Goal: Information Seeking & Learning: Understand process/instructions

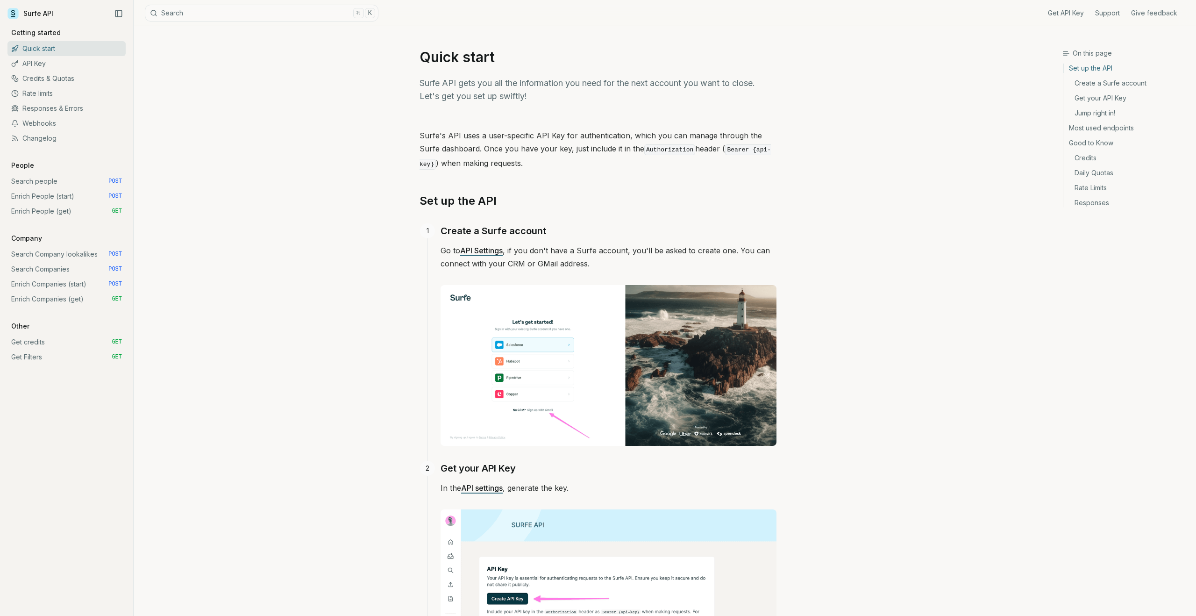
click at [58, 78] on link "Credits & Quotas" at bounding box center [66, 78] width 118 height 15
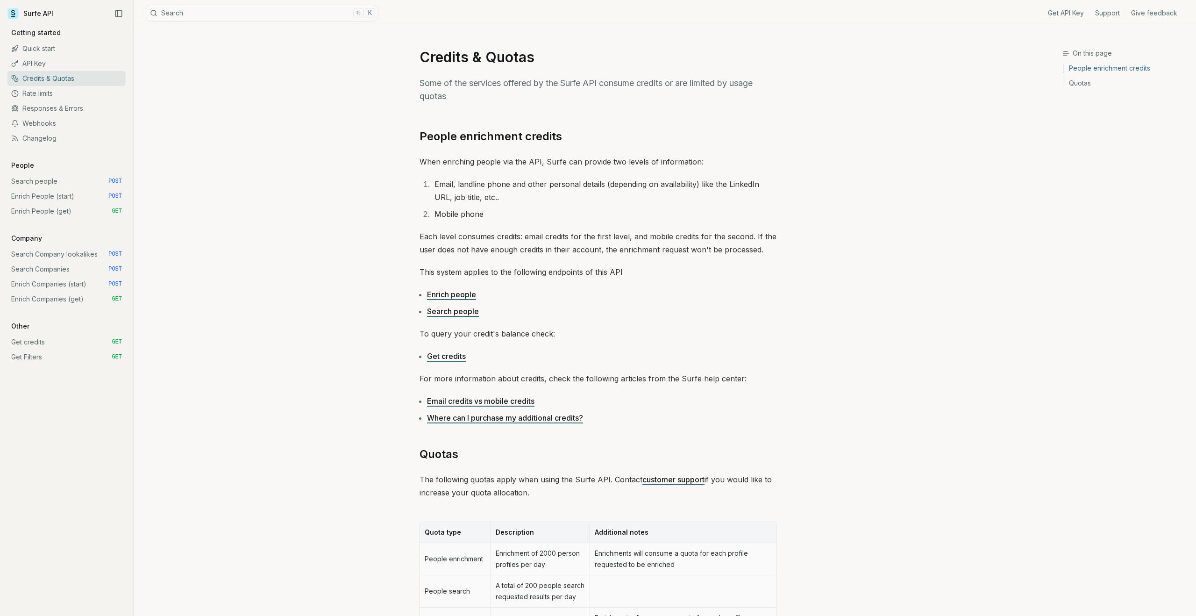
click at [44, 95] on link "Rate limits" at bounding box center [66, 93] width 118 height 15
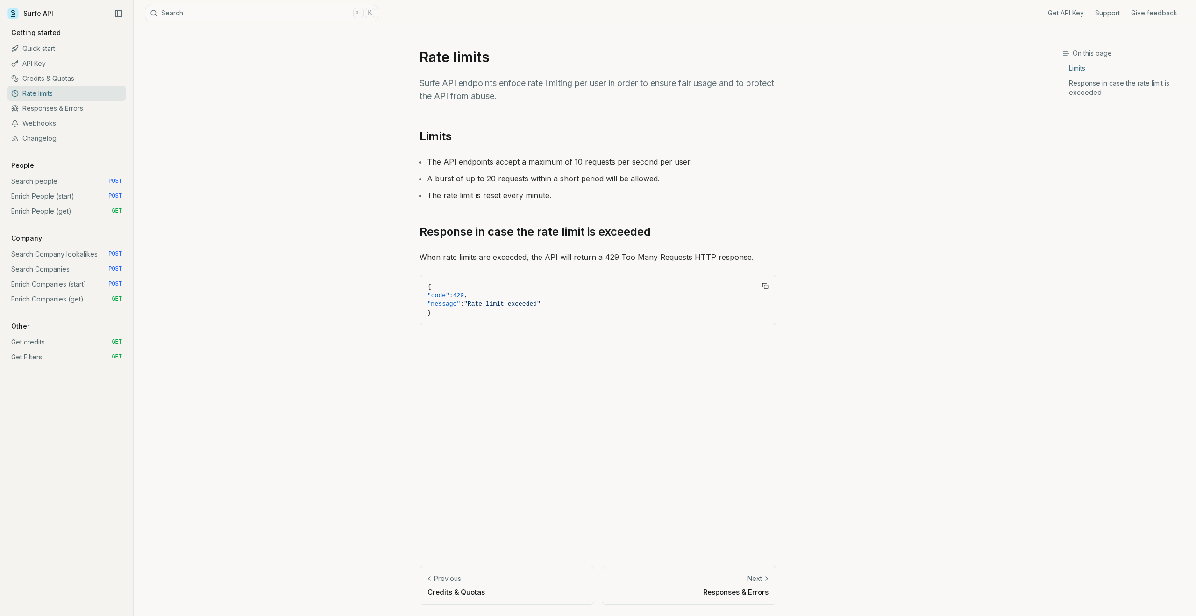
click at [64, 110] on link "Responses & Errors" at bounding box center [66, 108] width 118 height 15
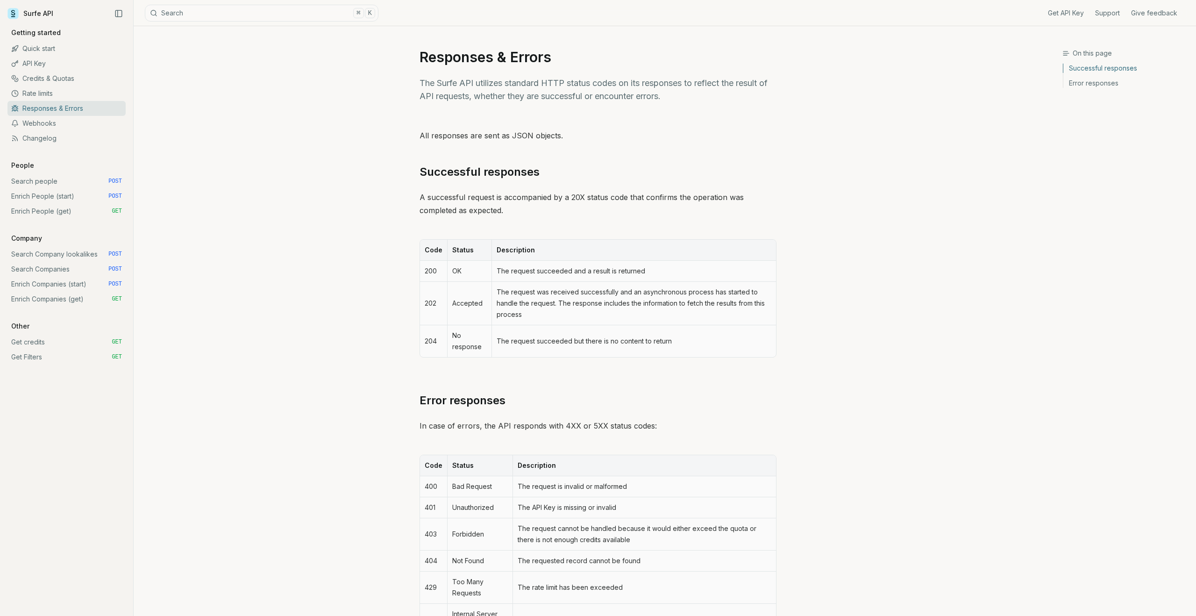
click at [74, 178] on link "Search people POST" at bounding box center [66, 181] width 118 height 15
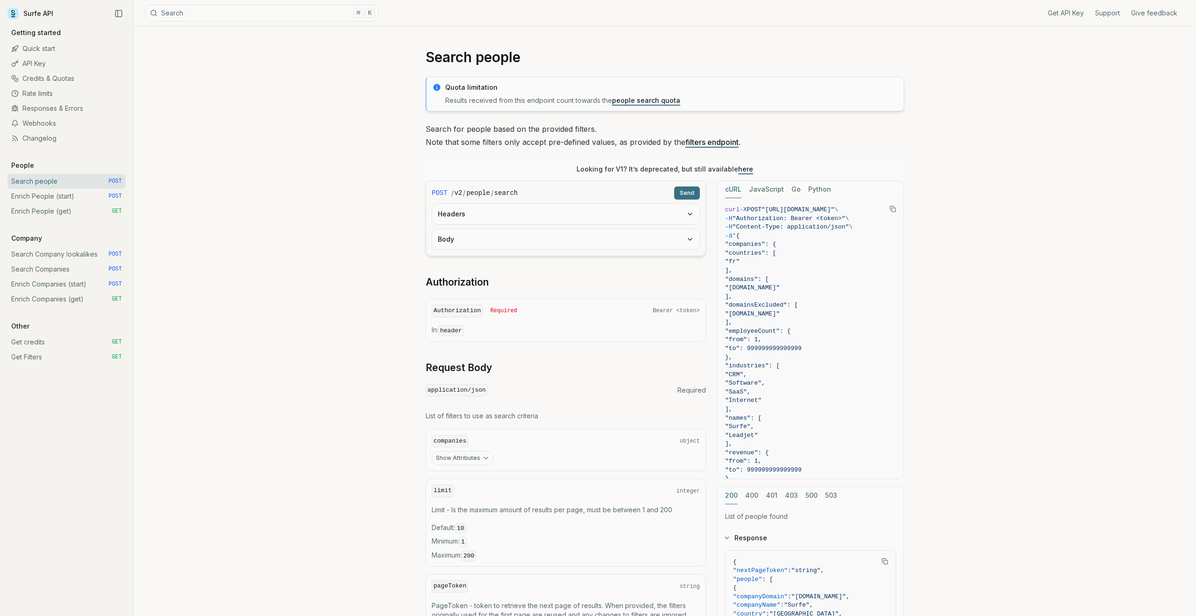
click at [82, 193] on link "Enrich People (start) POST" at bounding box center [66, 196] width 118 height 15
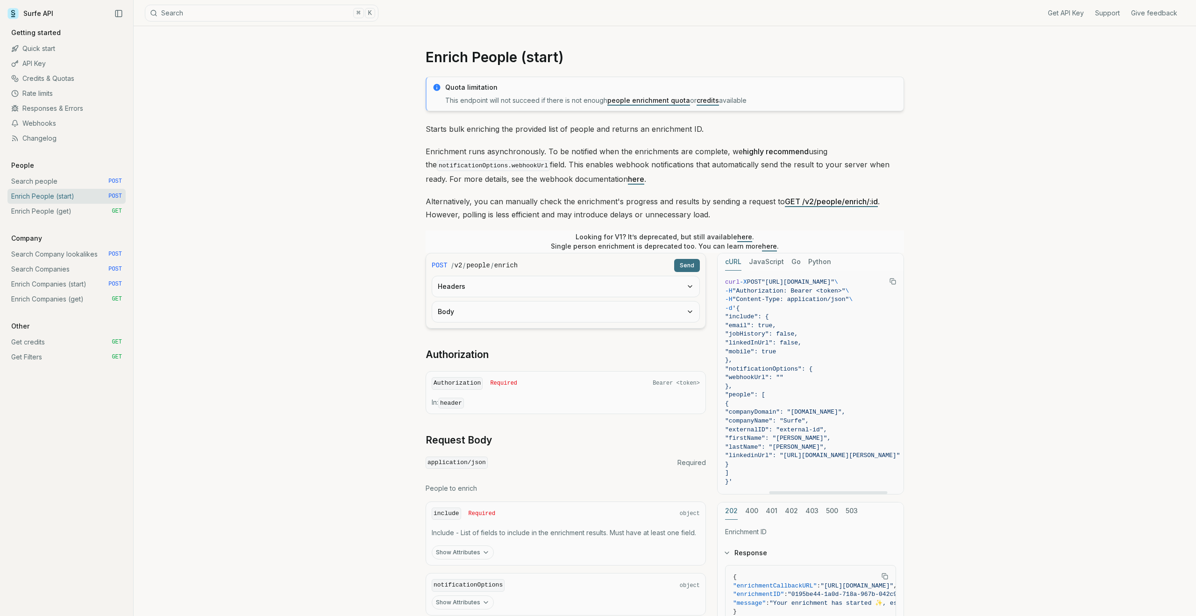
drag, startPoint x: 800, startPoint y: 493, endPoint x: 619, endPoint y: 478, distance: 182.3
click at [769, 491] on div at bounding box center [828, 492] width 118 height 3
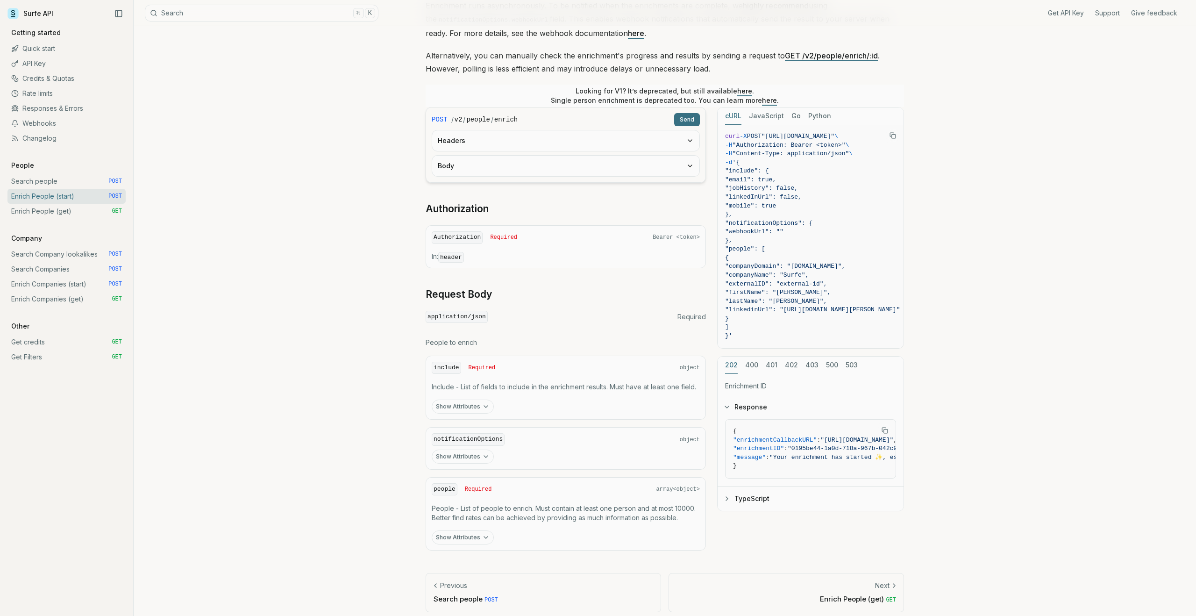
scroll to position [152, 0]
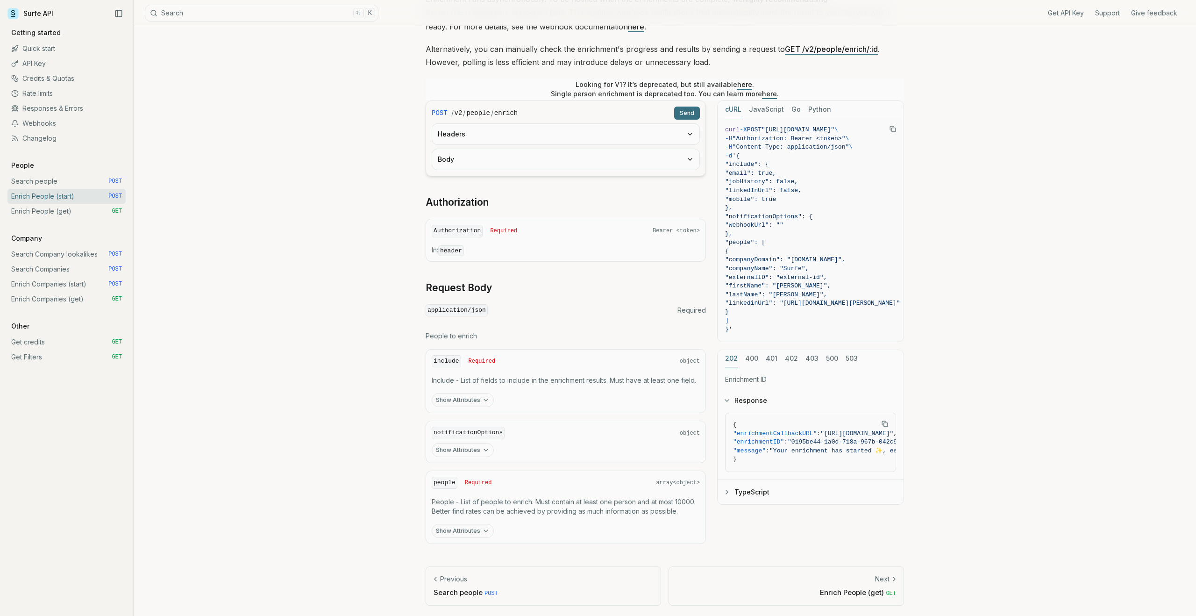
click at [467, 398] on button "Show Attributes" at bounding box center [463, 400] width 62 height 14
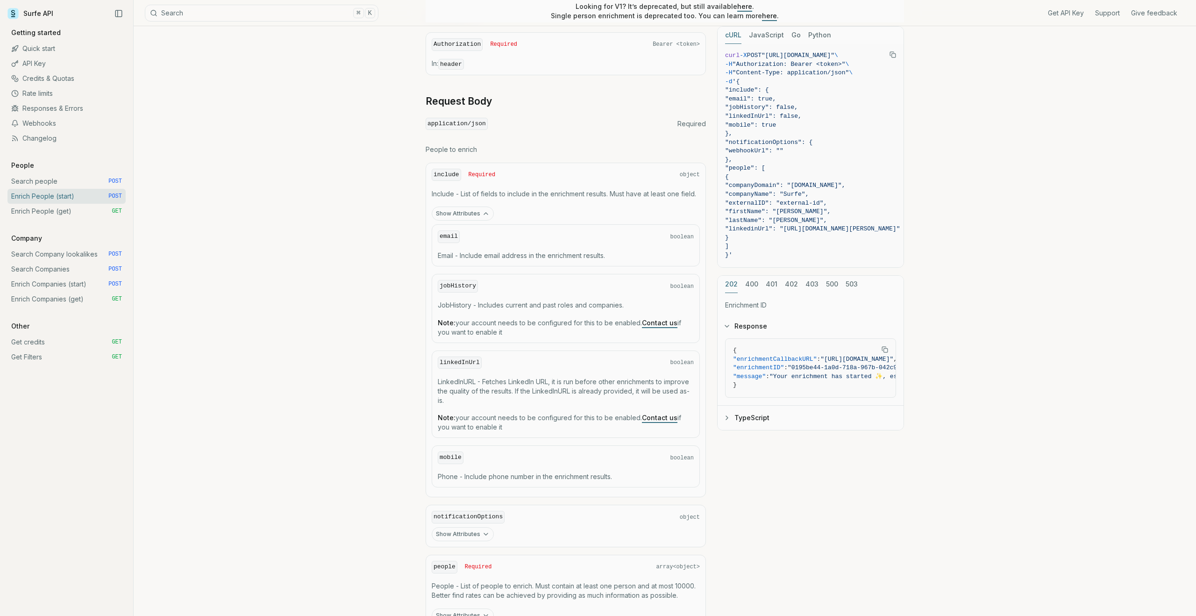
scroll to position [352, 0]
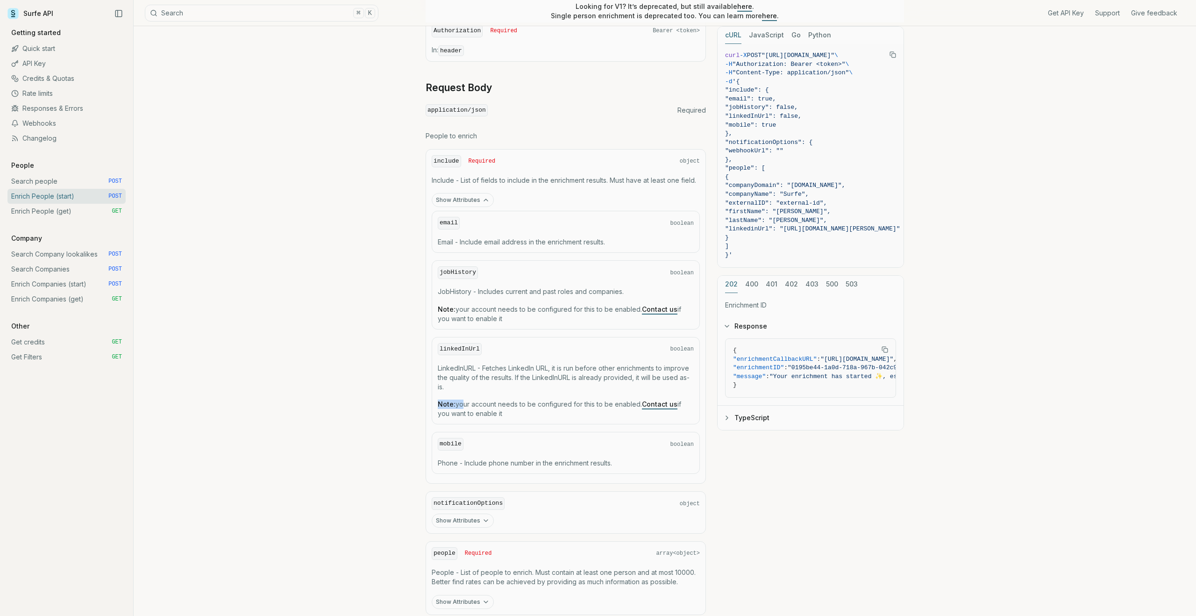
drag, startPoint x: 460, startPoint y: 402, endPoint x: 563, endPoint y: 397, distance: 103.3
click at [563, 397] on div "linkedInUrl boolean LinkedInURL - Fetches LinkedIn URL, it is run before other …" at bounding box center [566, 381] width 268 height 88
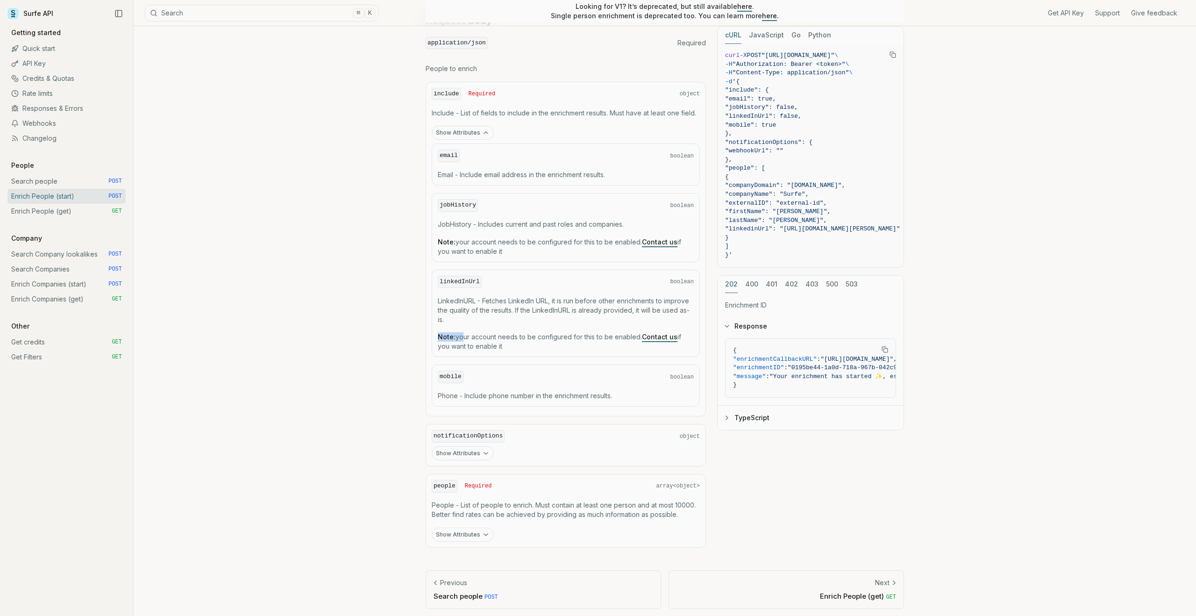
scroll to position [423, 0]
click at [483, 446] on icon "button" at bounding box center [485, 449] width 7 height 7
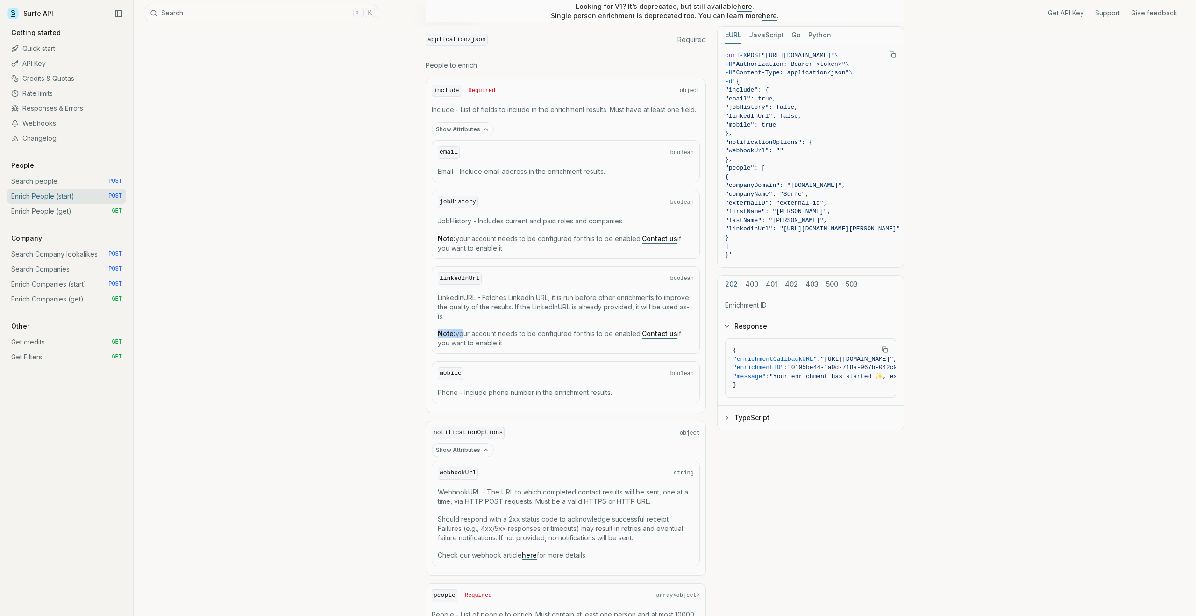
click at [483, 446] on icon "button" at bounding box center [485, 449] width 7 height 7
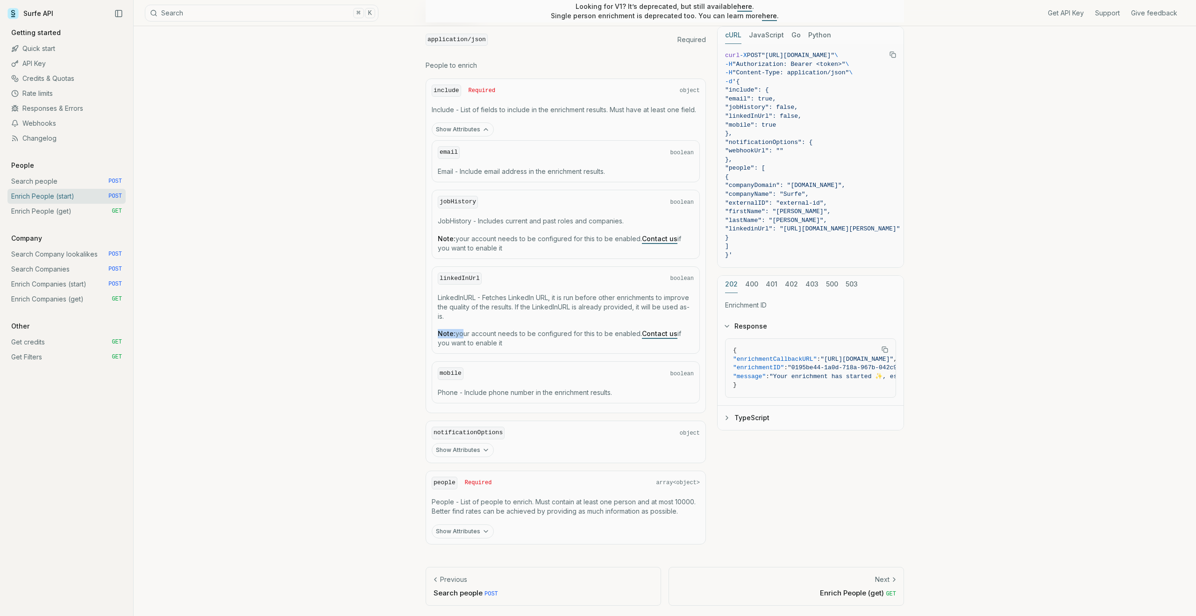
click at [464, 529] on button "Show Attributes" at bounding box center [463, 531] width 62 height 14
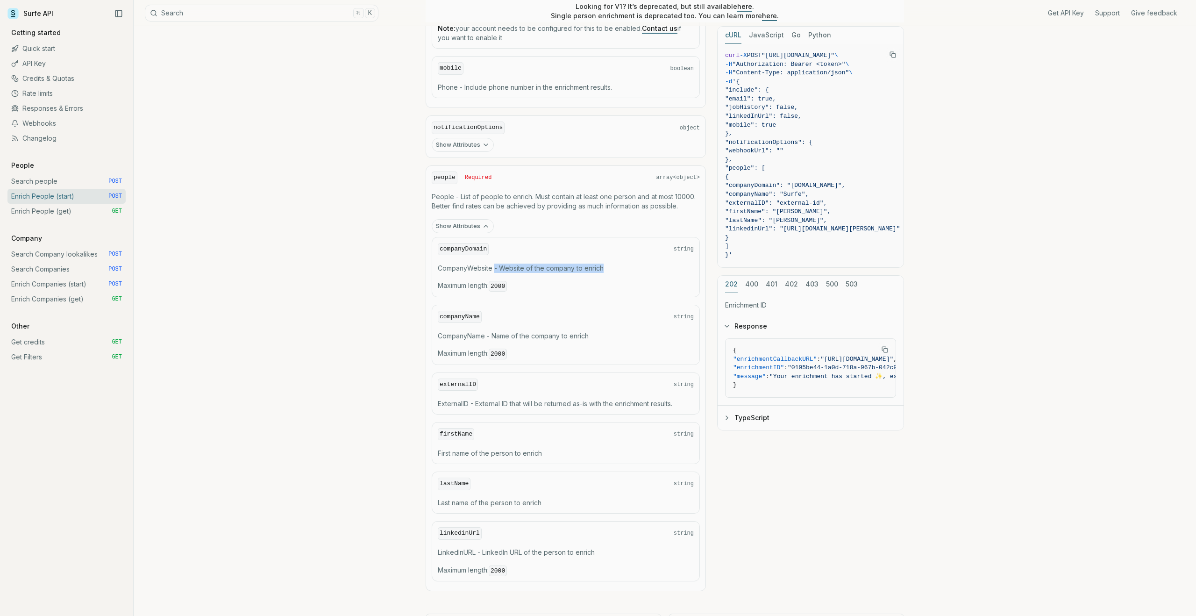
drag, startPoint x: 495, startPoint y: 267, endPoint x: 607, endPoint y: 269, distance: 112.1
click at [607, 269] on p "CompanyWebsite - Website of the company to enrich" at bounding box center [566, 267] width 256 height 9
drag, startPoint x: 459, startPoint y: 403, endPoint x: 671, endPoint y: 404, distance: 212.5
click at [672, 404] on p "ExternalID - External ID that will be returned as-is with the enrichment result…" at bounding box center [566, 403] width 256 height 9
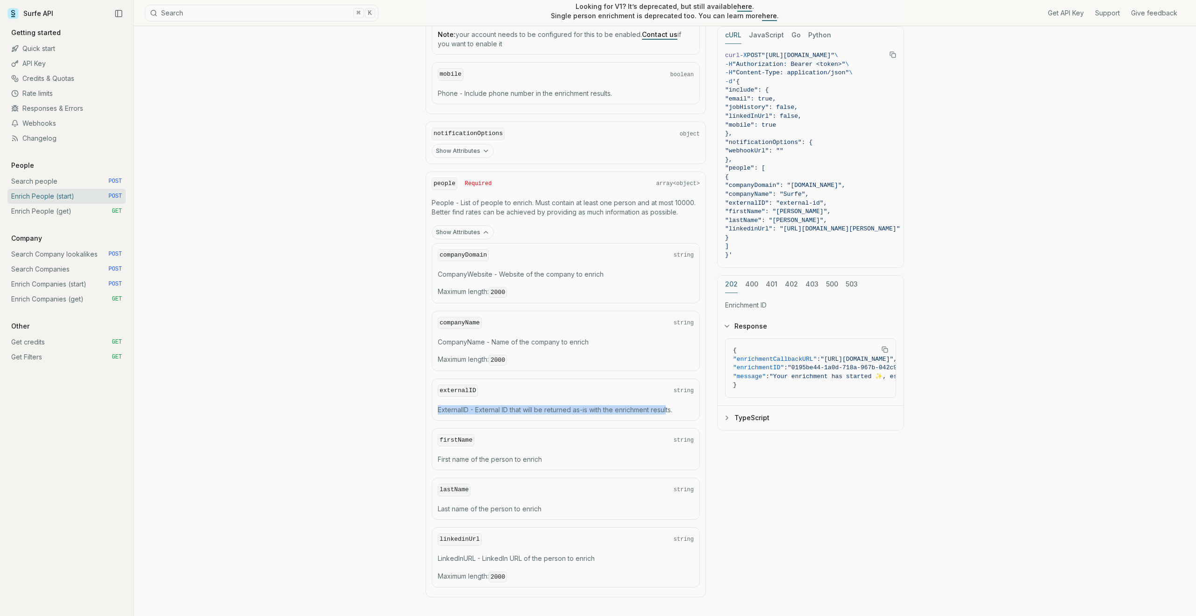
scroll to position [715, 0]
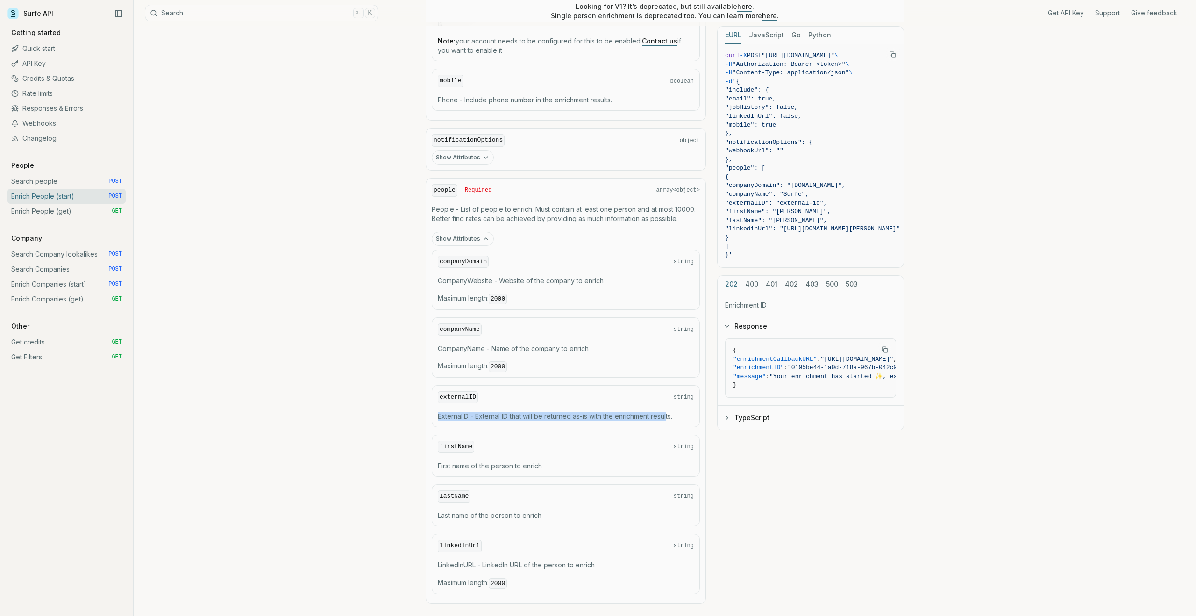
click at [60, 212] on link "Enrich People (get) GET" at bounding box center [66, 211] width 118 height 15
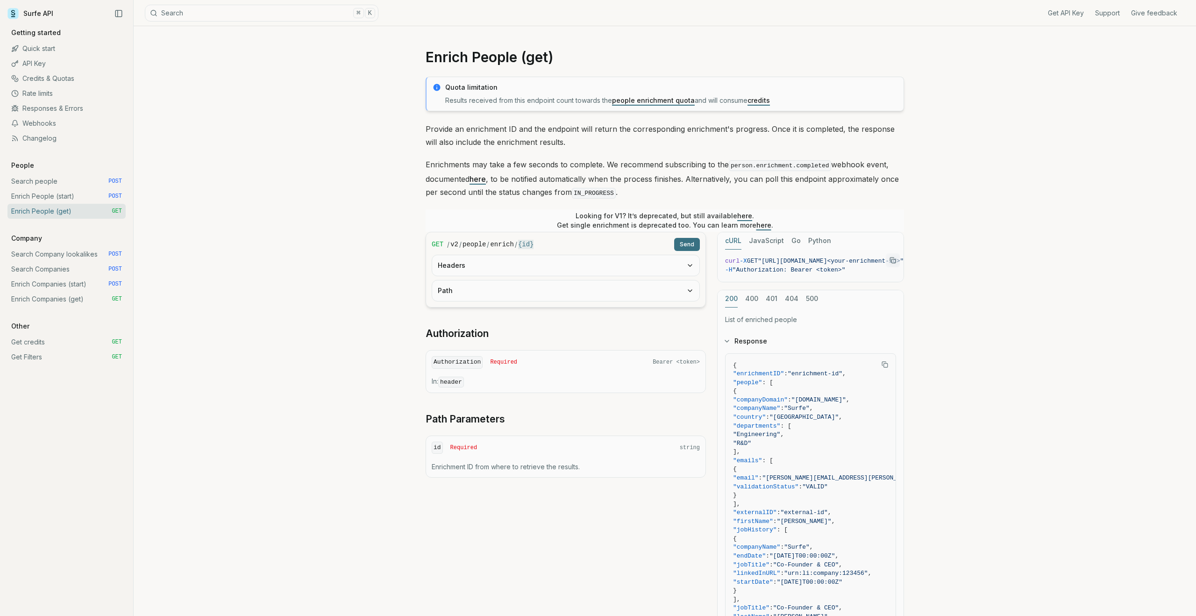
click at [79, 345] on link "Get credits GET" at bounding box center [66, 341] width 118 height 15
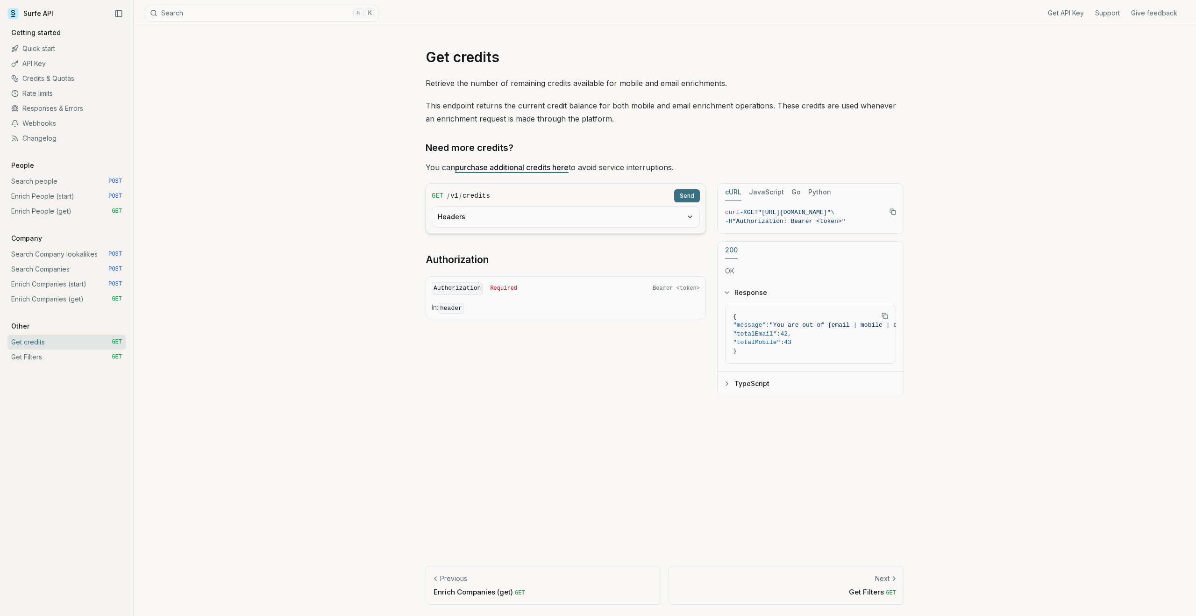
click at [58, 360] on link "Get Filters GET" at bounding box center [66, 356] width 118 height 15
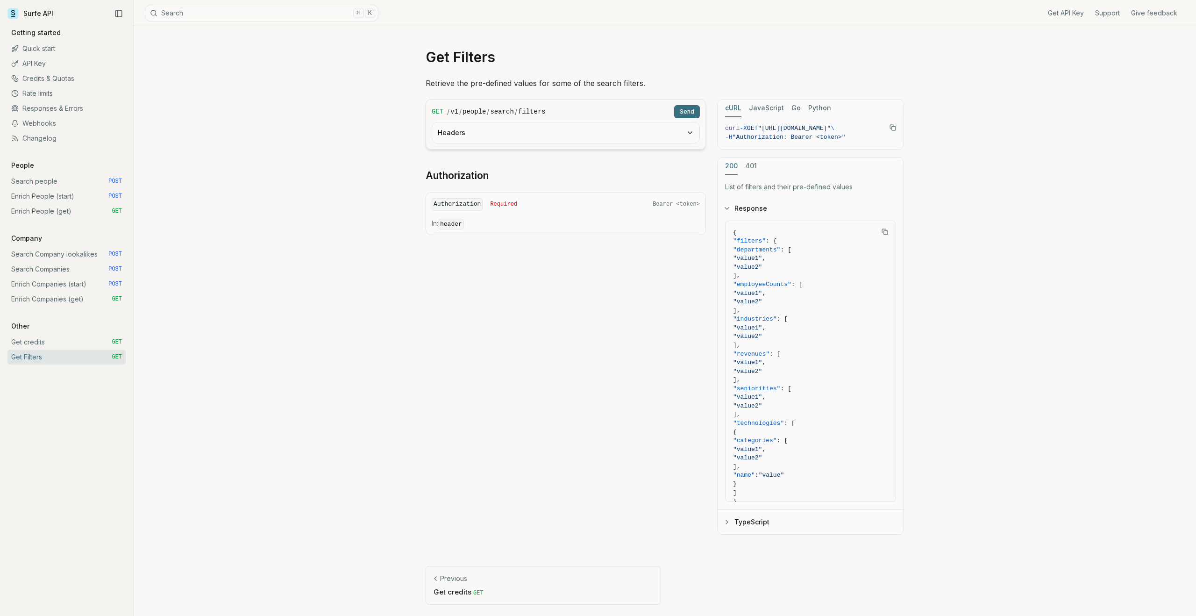
click at [66, 179] on link "Search people POST" at bounding box center [66, 181] width 118 height 15
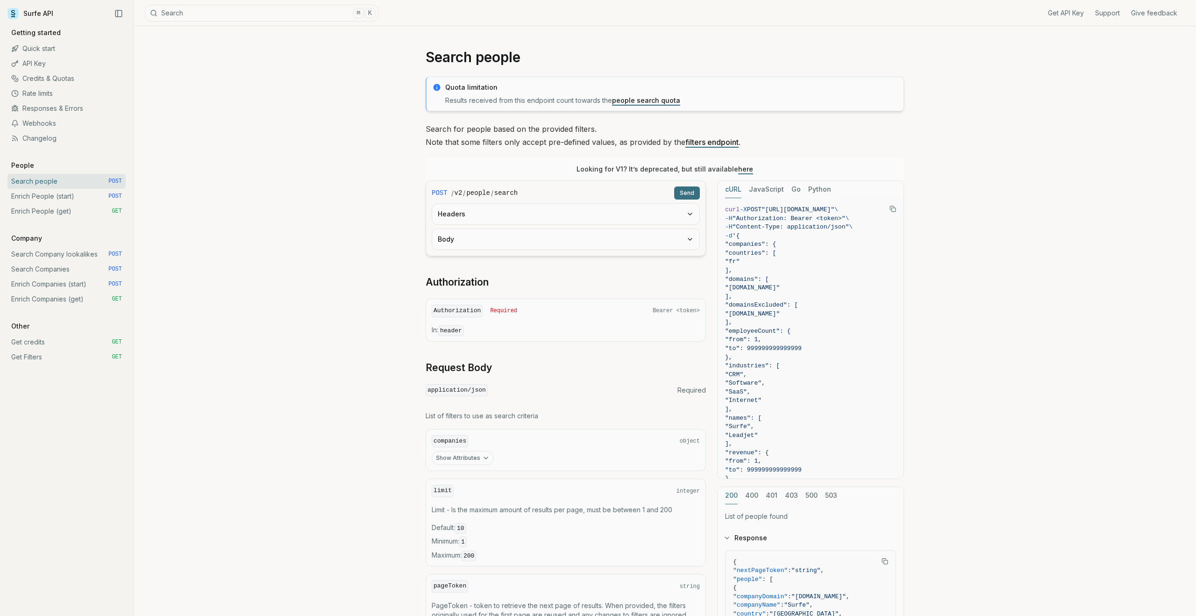
click at [61, 195] on link "Enrich People (start) POST" at bounding box center [66, 196] width 118 height 15
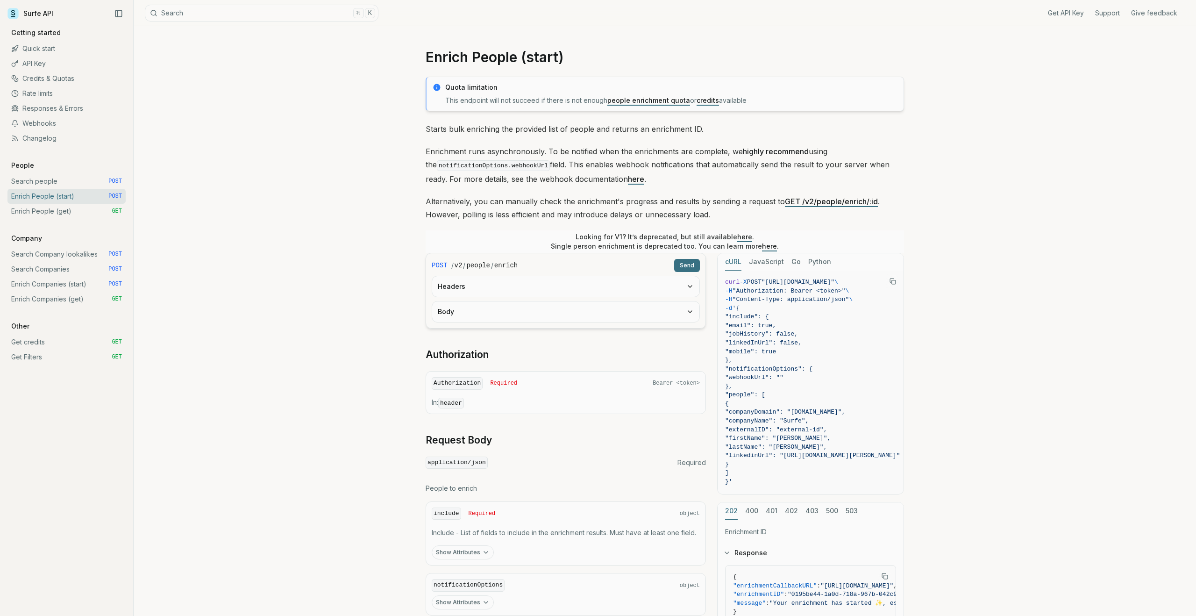
click at [65, 210] on link "Enrich People (get) GET" at bounding box center [66, 211] width 118 height 15
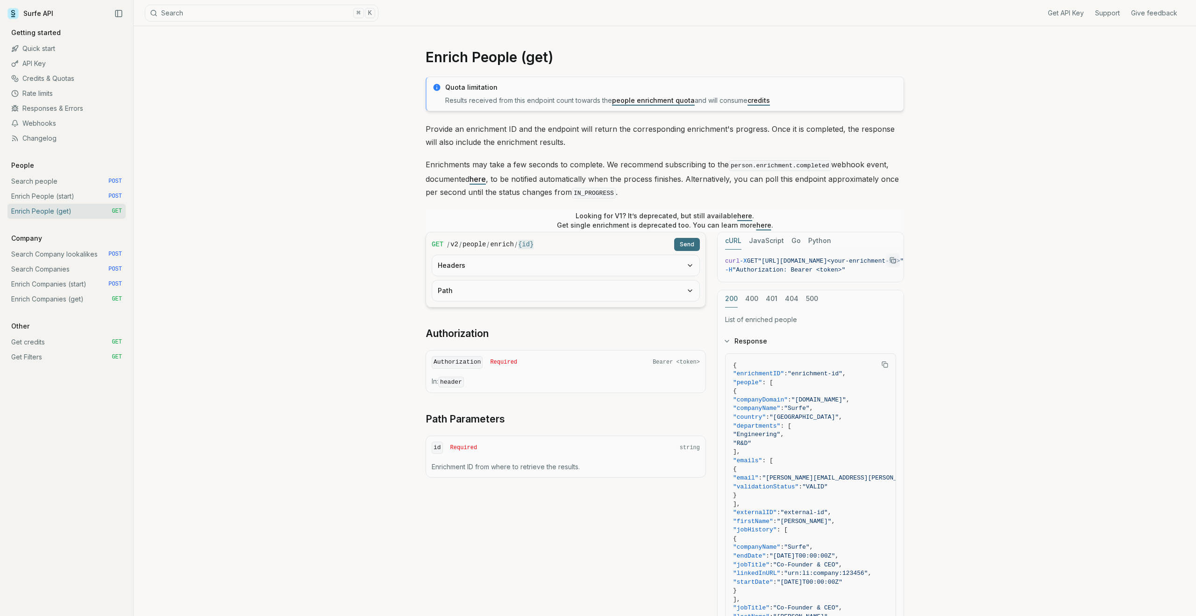
click at [71, 194] on link "Enrich People (start) POST" at bounding box center [66, 196] width 118 height 15
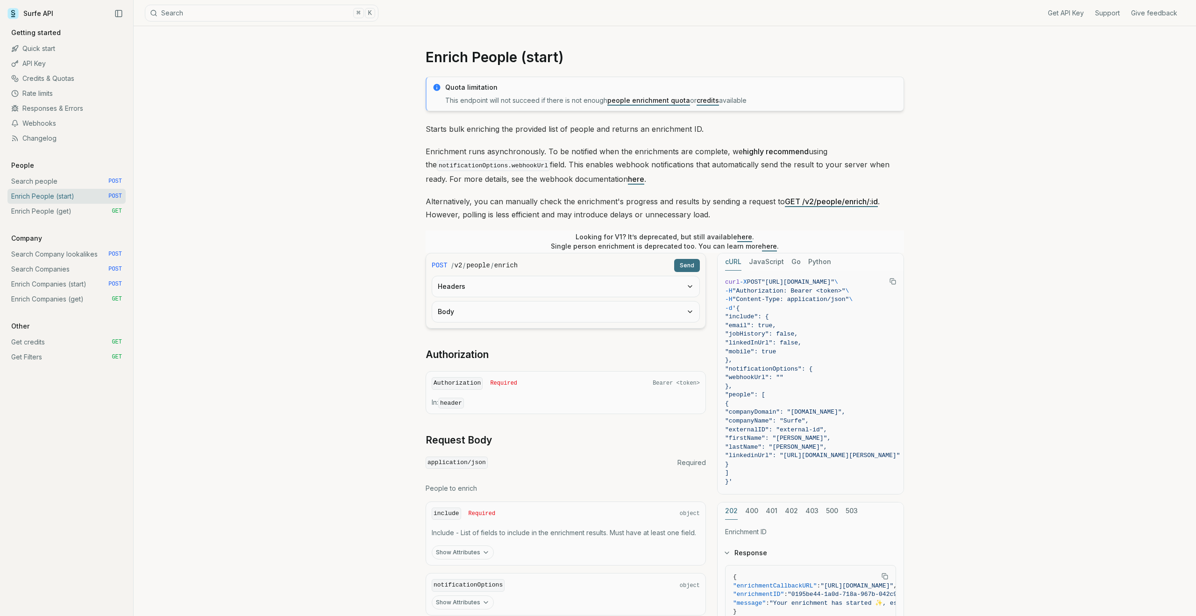
click at [77, 176] on link "Search people POST" at bounding box center [66, 181] width 118 height 15
